Goal: Task Accomplishment & Management: Use online tool/utility

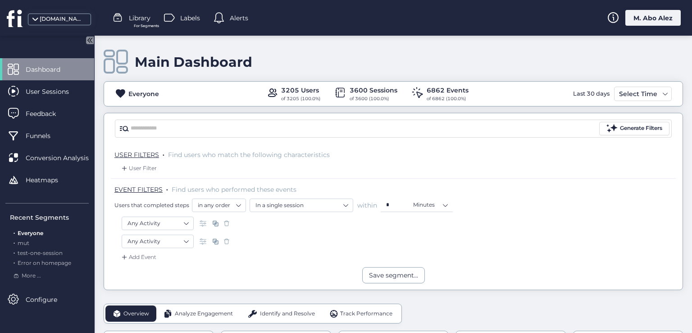
click at [638, 10] on div "M. Abo Alez" at bounding box center [652, 18] width 55 height 16
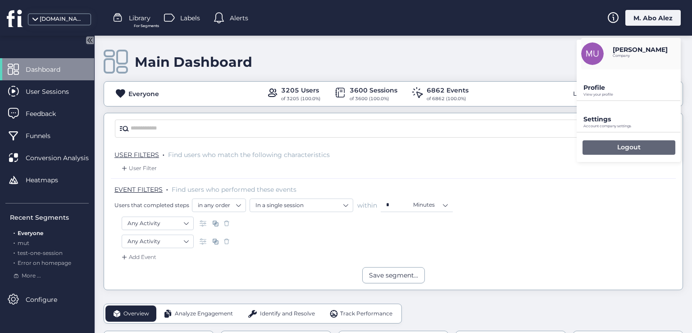
click at [613, 153] on div "Logout" at bounding box center [629, 147] width 93 height 14
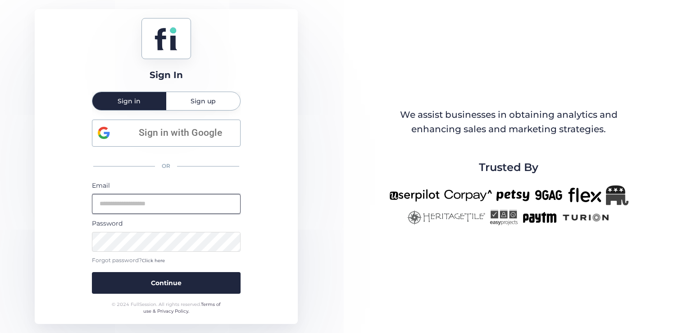
click at [181, 209] on input "email" at bounding box center [166, 204] width 149 height 20
type input "**********"
click at [92, 272] on button "Continue" at bounding box center [166, 283] width 149 height 22
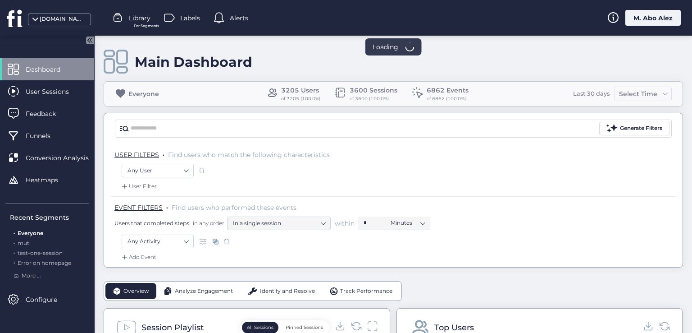
click at [153, 256] on div "Add Event" at bounding box center [138, 256] width 36 height 9
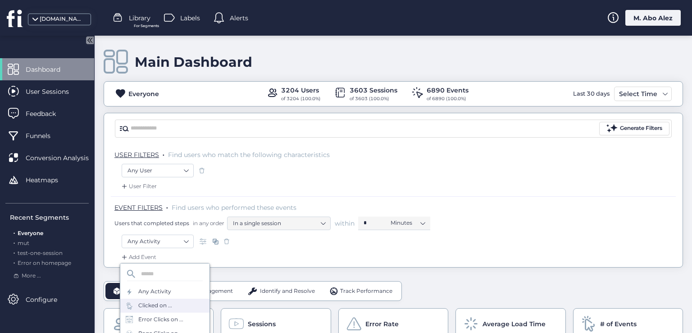
click at [166, 305] on div "Clicked on ..." at bounding box center [155, 305] width 34 height 9
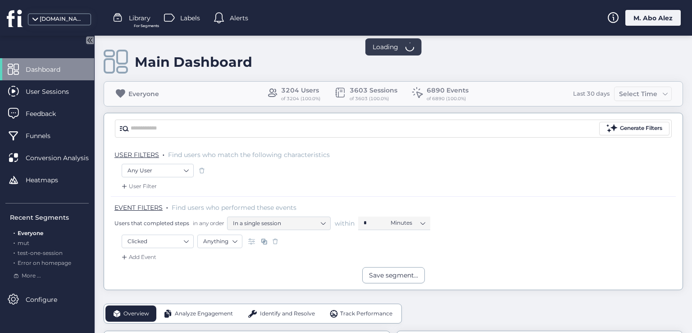
click at [145, 260] on div "Add Event" at bounding box center [138, 256] width 36 height 9
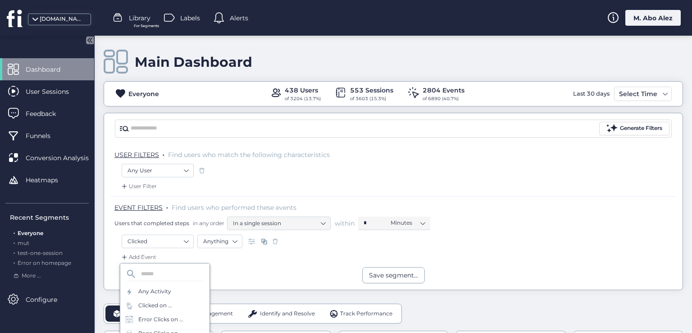
scroll to position [90, 0]
click at [148, 264] on div "Thrashed Cursor" at bounding box center [164, 271] width 89 height 14
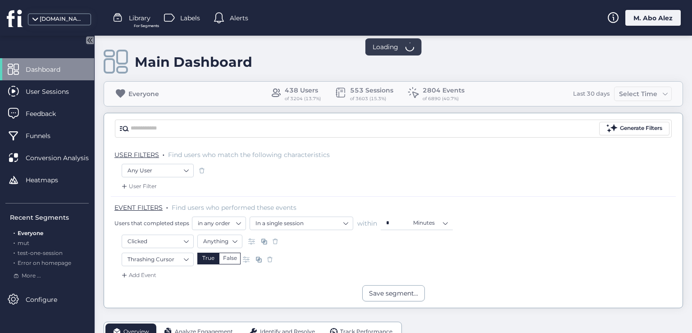
click at [200, 166] on span at bounding box center [201, 170] width 9 height 9
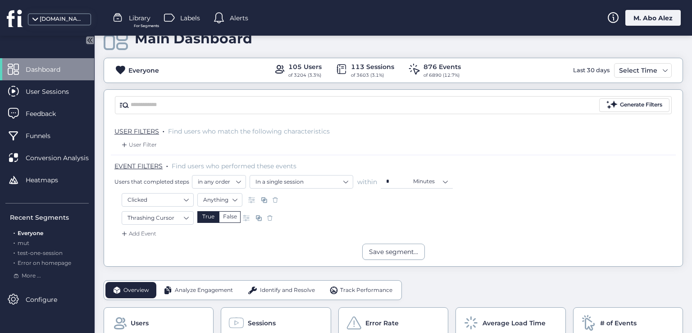
scroll to position [45, 0]
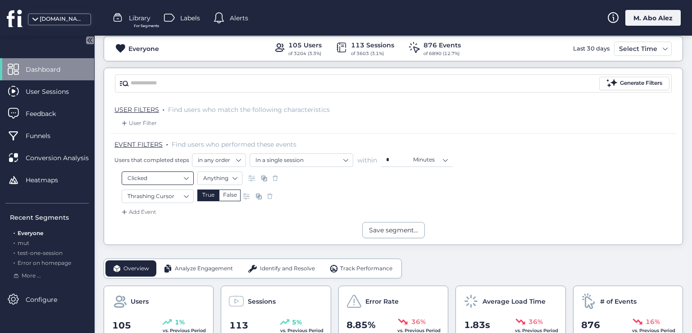
click at [176, 177] on nz-select-item "Clicked" at bounding box center [158, 178] width 60 height 14
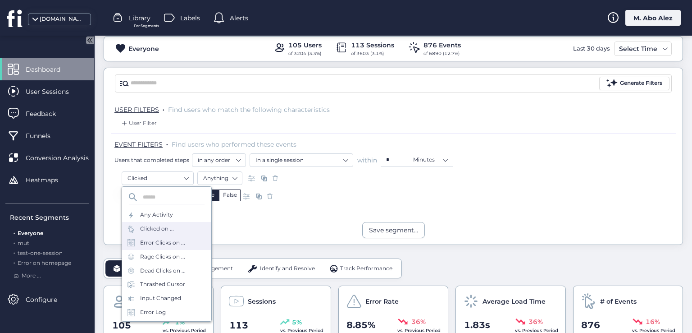
click at [173, 242] on div "Error Clicks on ..." at bounding box center [162, 242] width 45 height 9
